Goal: Information Seeking & Learning: Learn about a topic

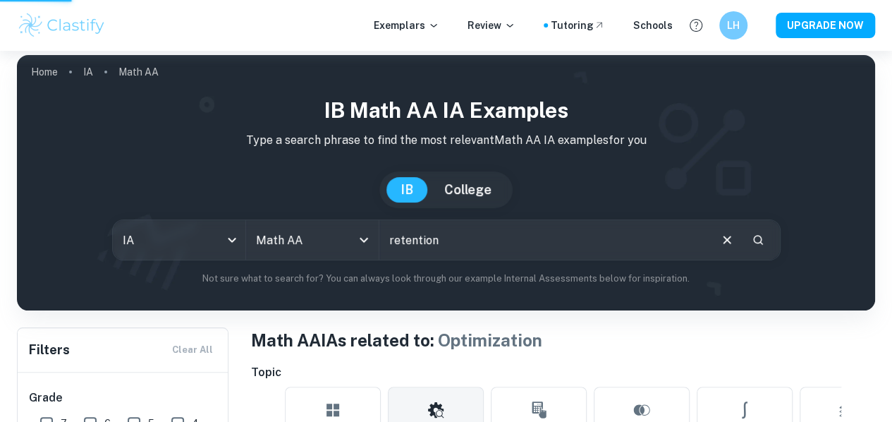
scroll to position [7, 0]
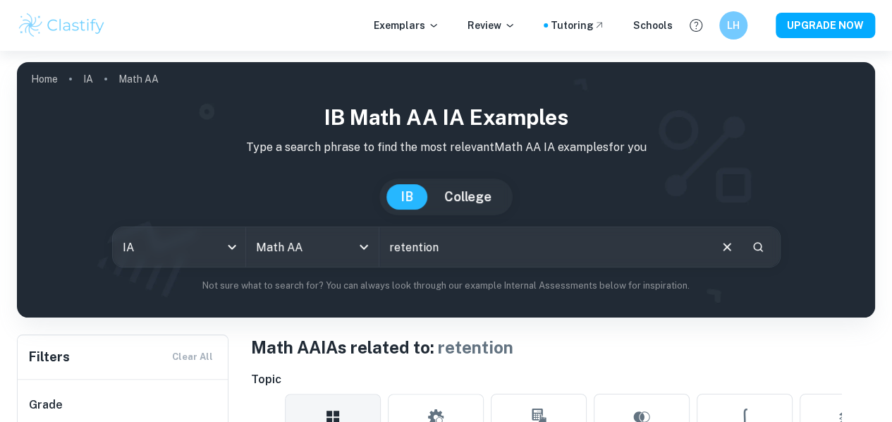
click at [415, 248] on input "retention" at bounding box center [544, 247] width 329 height 40
type input "vase"
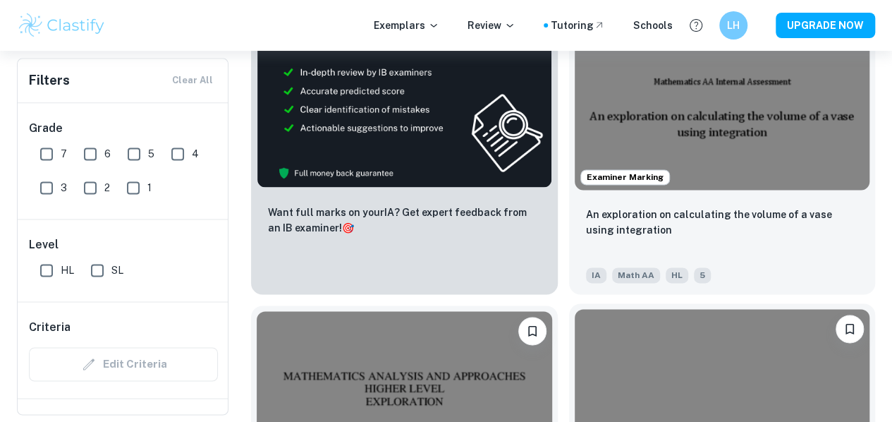
scroll to position [887, 0]
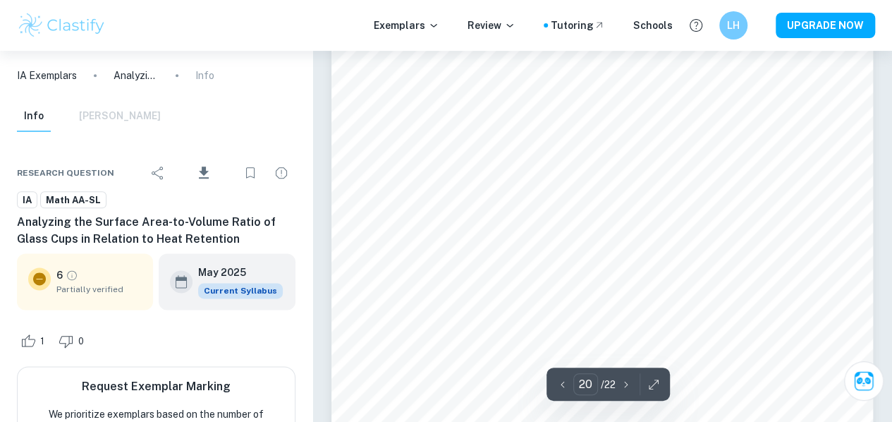
scroll to position [14135, 0]
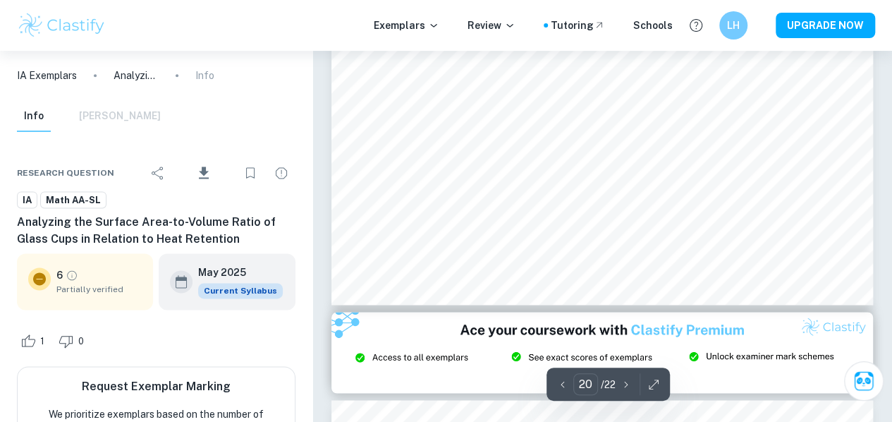
type input "21"
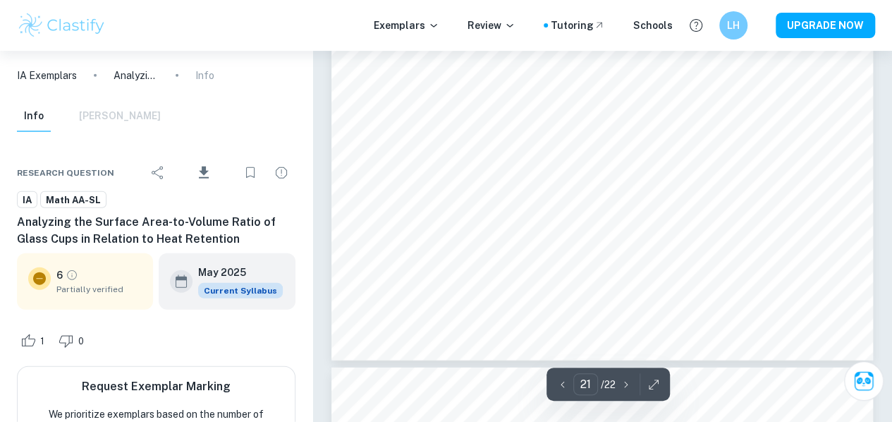
scroll to position [14998, 0]
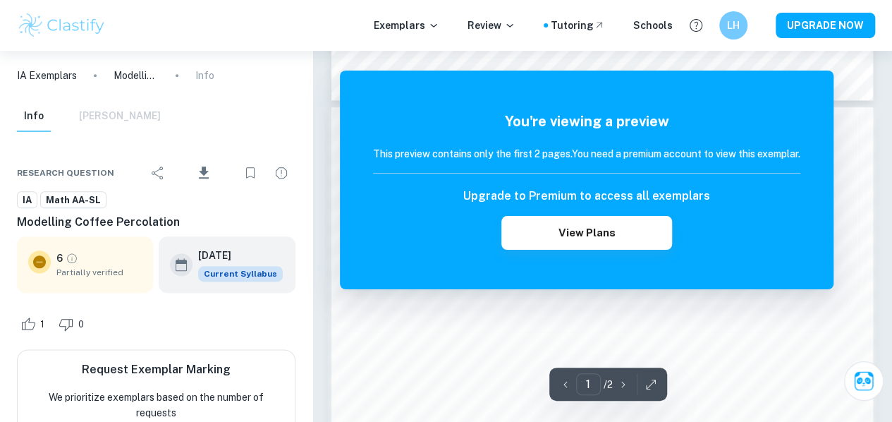
scroll to position [732, 0]
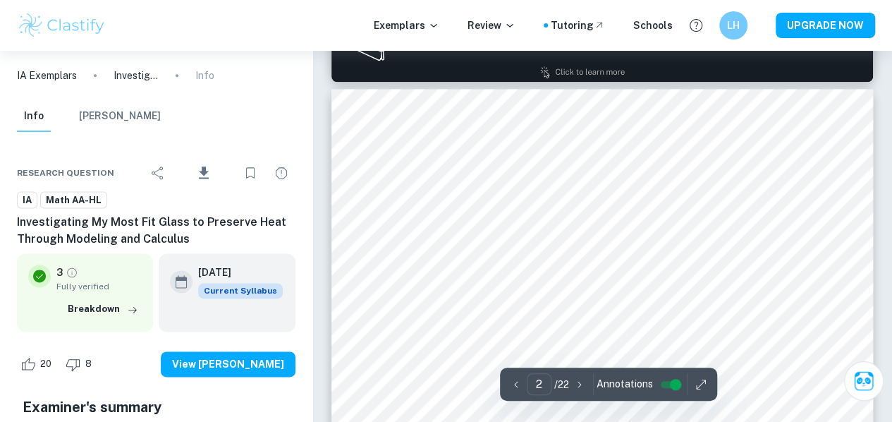
scroll to position [841, 0]
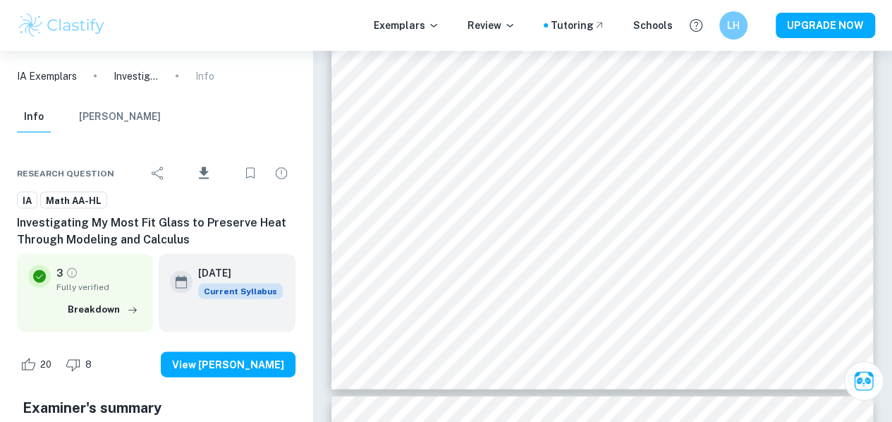
type input "3"
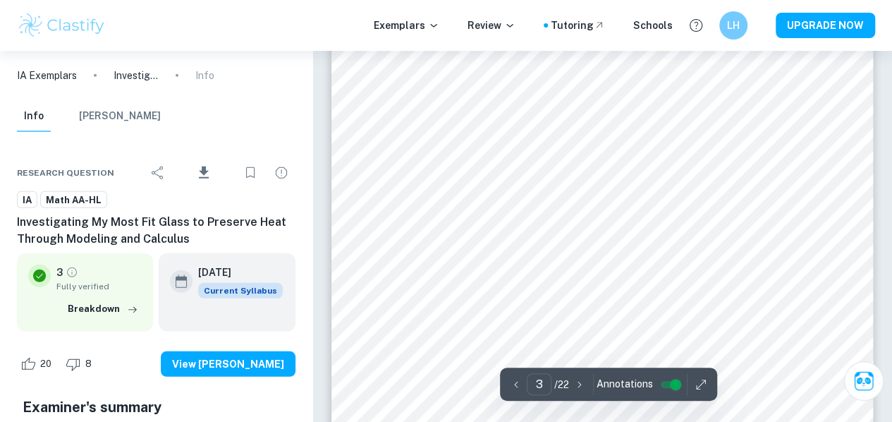
scroll to position [1970, 0]
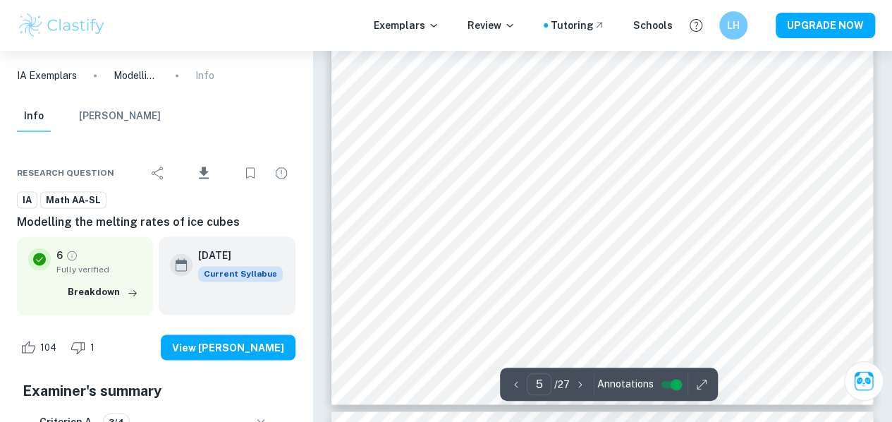
scroll to position [3689, 0]
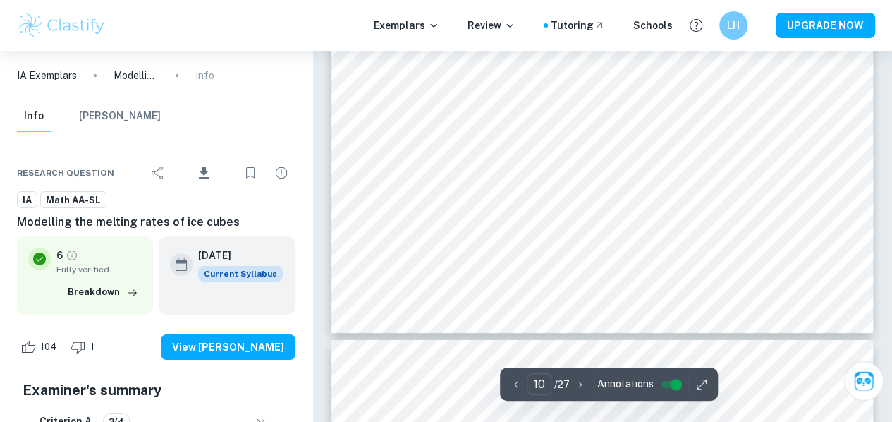
type input "11"
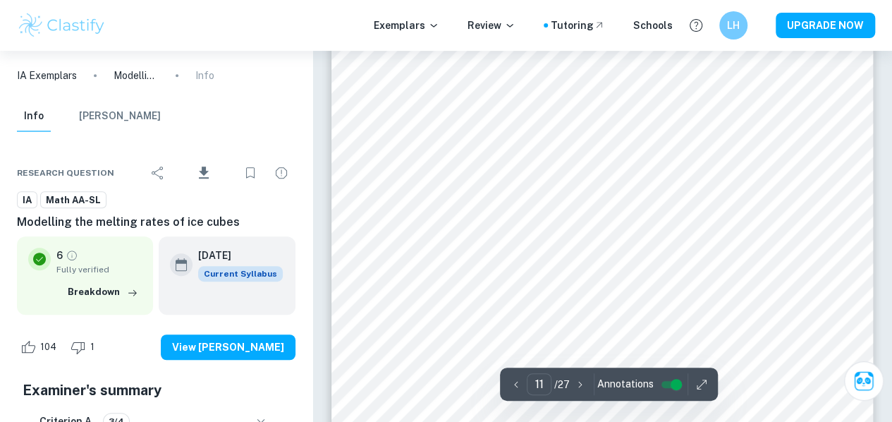
scroll to position [8311, 0]
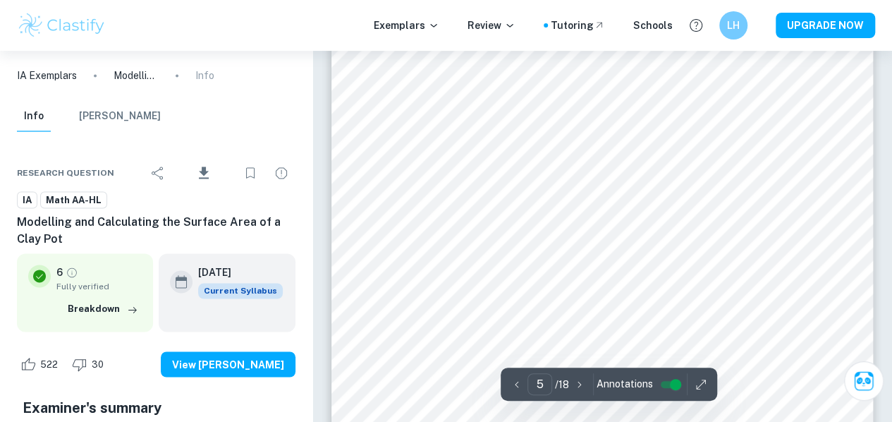
scroll to position [3665, 0]
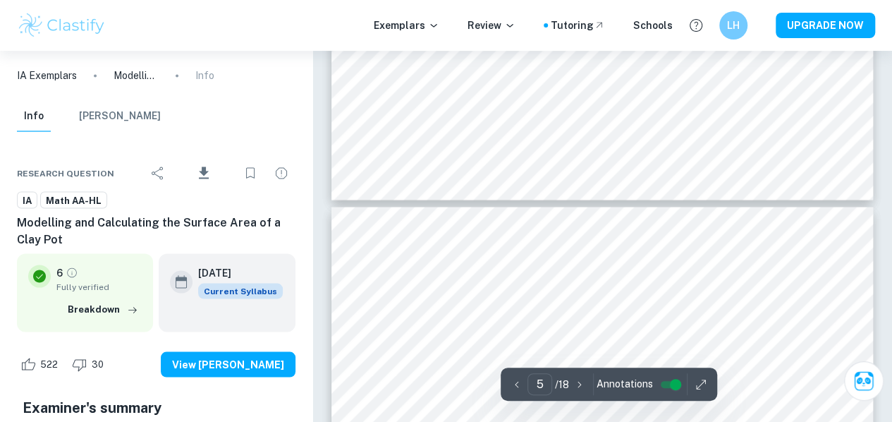
type input "6"
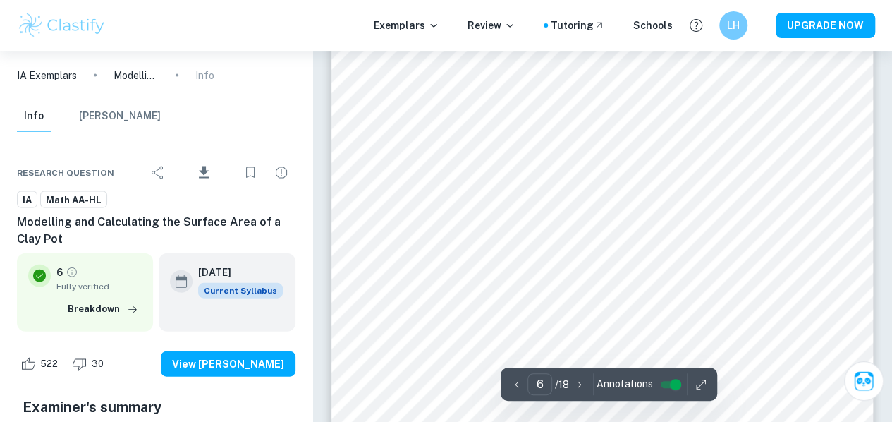
scroll to position [4232, 0]
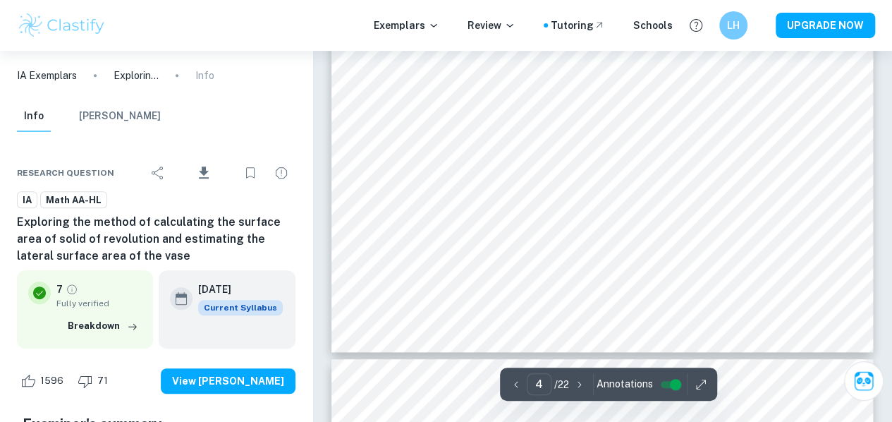
scroll to position [2977, 0]
type input "5"
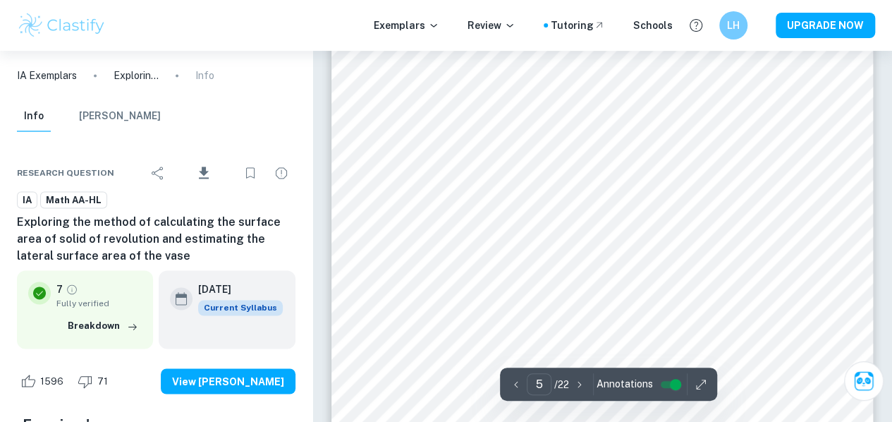
scroll to position [3869, 0]
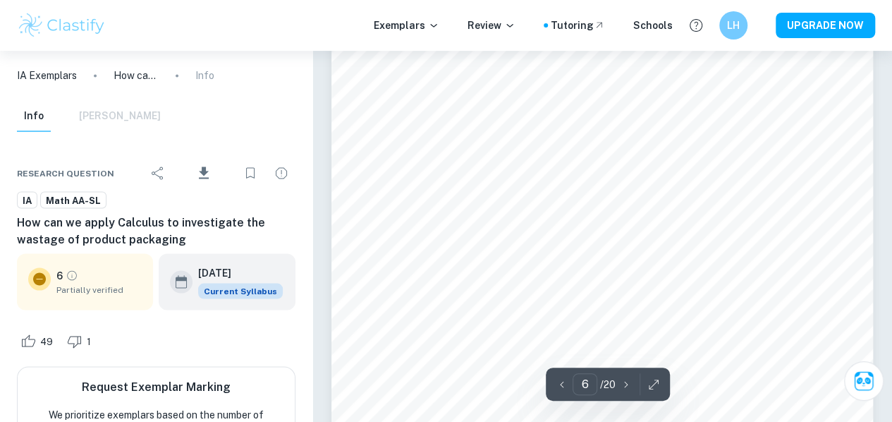
scroll to position [3907, 0]
